Goal: Information Seeking & Learning: Understand process/instructions

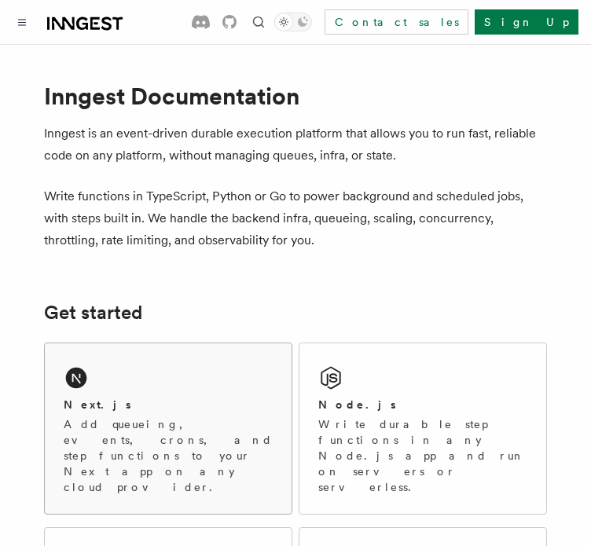
click at [138, 376] on div "Next.js Add queueing, events, crons, and step functions to your Next app on any…" at bounding box center [168, 428] width 247 height 170
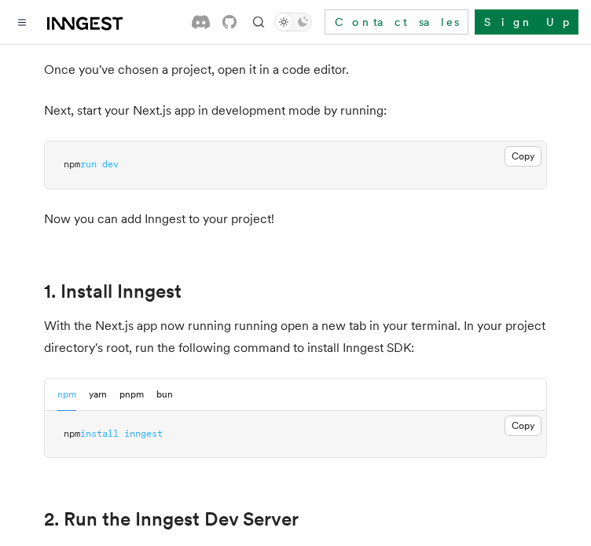
scroll to position [707, 0]
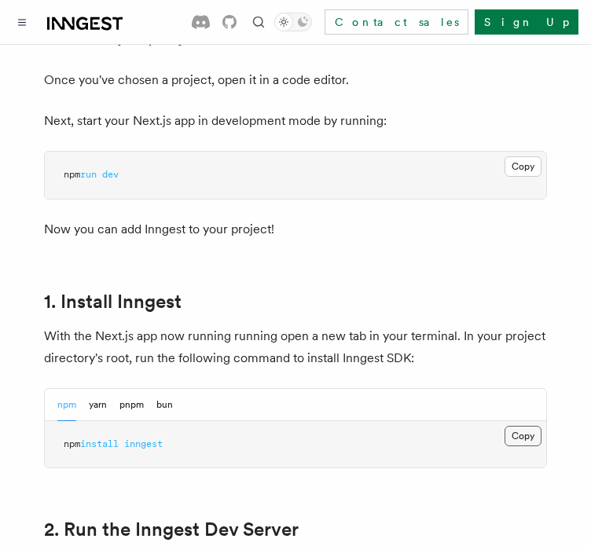
click at [519, 426] on button "Copy Copied" at bounding box center [522, 436] width 37 height 20
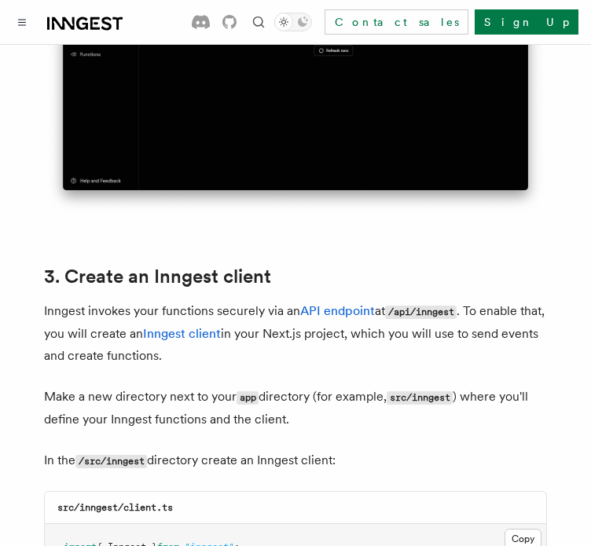
scroll to position [1728, 0]
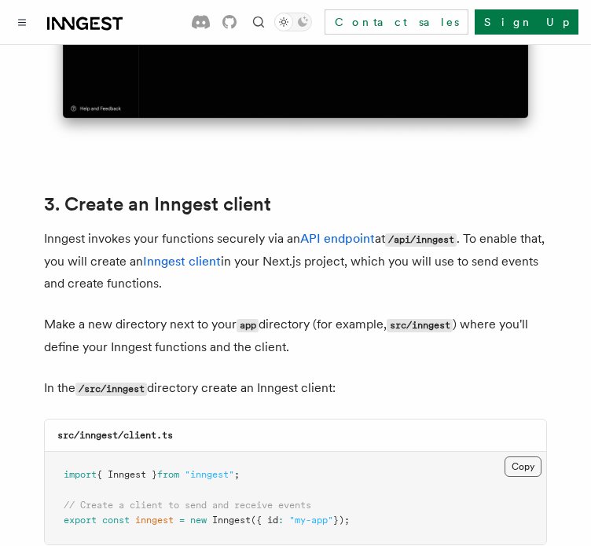
click at [527, 456] on button "Copy Copied" at bounding box center [522, 466] width 37 height 20
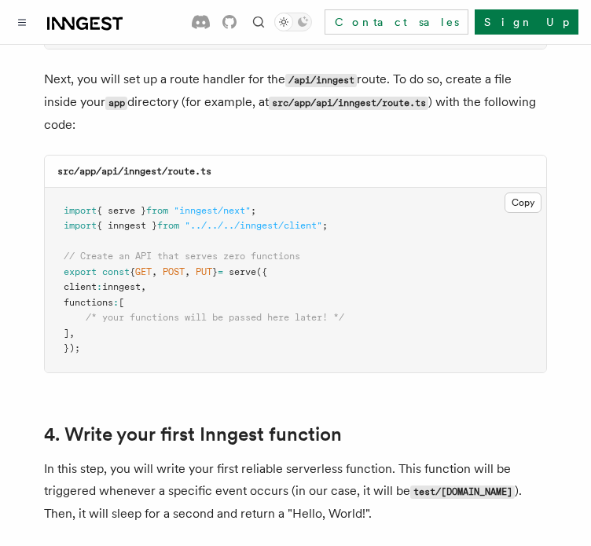
scroll to position [2199, 0]
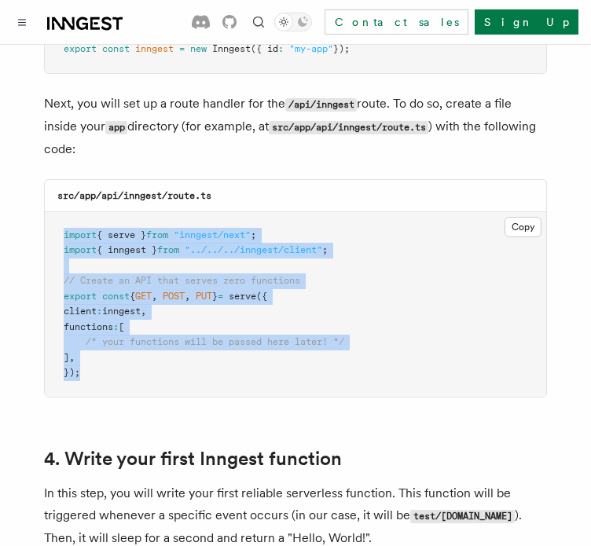
drag, startPoint x: 82, startPoint y: 328, endPoint x: 53, endPoint y: 185, distance: 145.9
click at [53, 212] on pre "import { serve } from "inngest/next" ; import { inngest } from "../../../innges…" at bounding box center [295, 304] width 501 height 185
copy code "import { serve } from "inngest/next" ; import { inngest } from "../../../innges…"
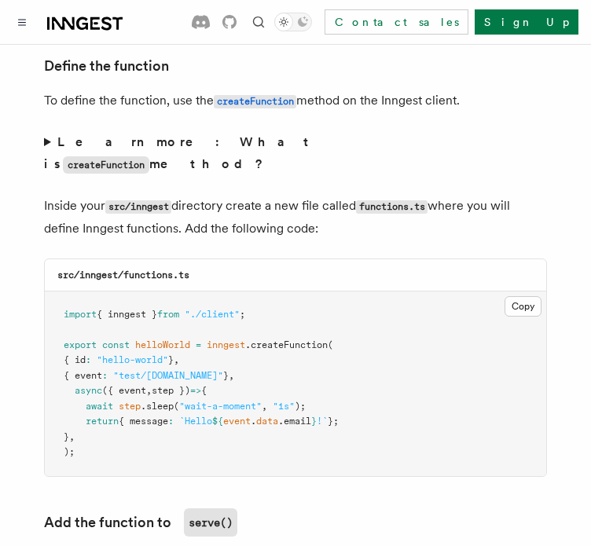
scroll to position [2827, 0]
